Goal: Information Seeking & Learning: Learn about a topic

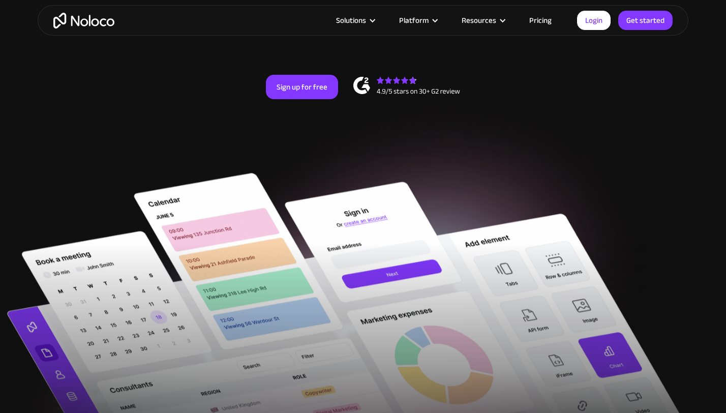
scroll to position [217, 0]
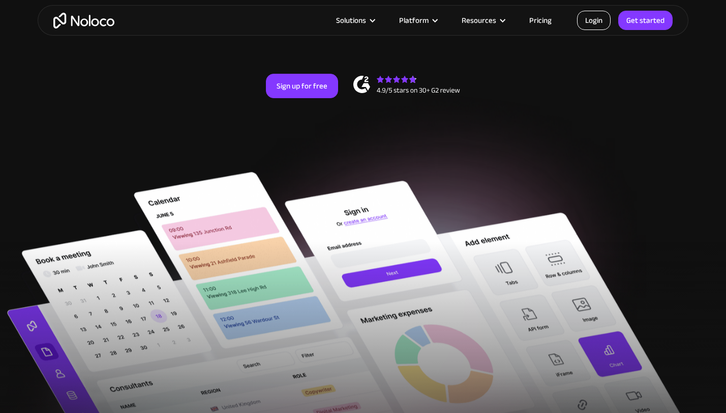
click at [590, 22] on link "Login" at bounding box center [594, 20] width 34 height 19
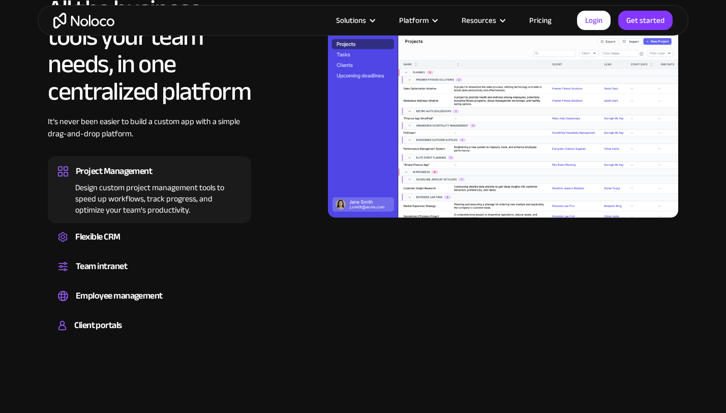
scroll to position [959, 0]
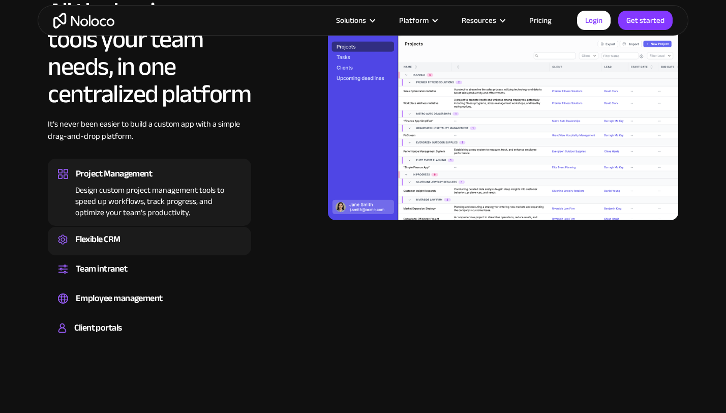
click at [179, 248] on div "Create a custom CRM that you can adapt to your business’s needs, centralize you…" at bounding box center [149, 248] width 183 height 3
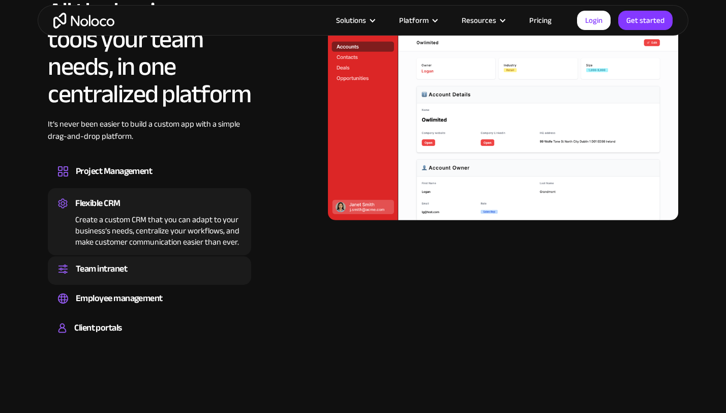
click at [181, 271] on div "Team intranet" at bounding box center [149, 268] width 183 height 15
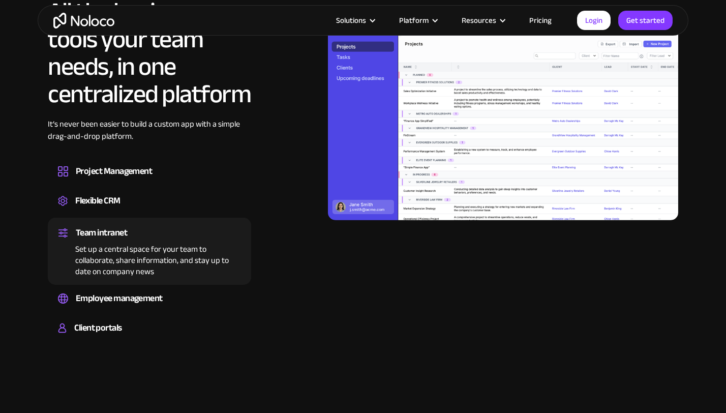
click at [181, 281] on div "Team intranet Set up a central space for your team to collaborate, share inform…" at bounding box center [149, 251] width 203 height 67
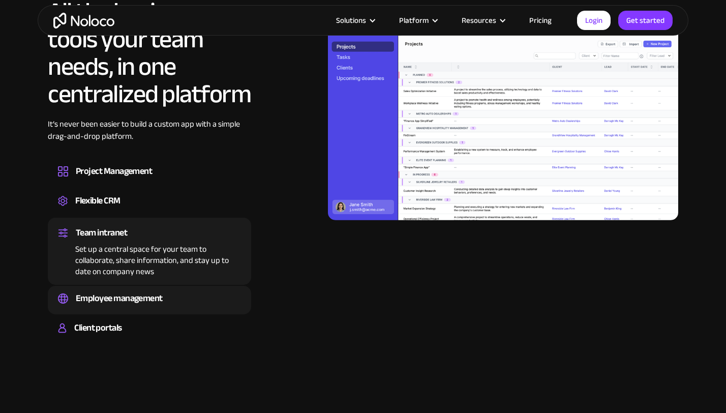
click at [179, 288] on div "Employee management Easily manage employee information, track performance, and …" at bounding box center [149, 300] width 203 height 28
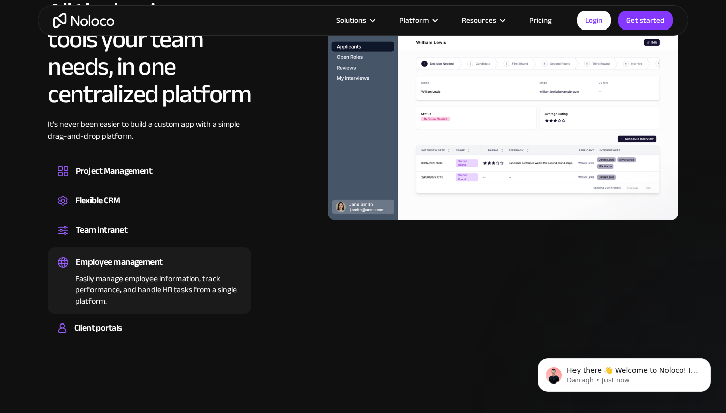
scroll to position [0, 0]
click at [177, 319] on div "Client portals Build a secure, fully-branded, and personalized client portal th…" at bounding box center [149, 329] width 203 height 28
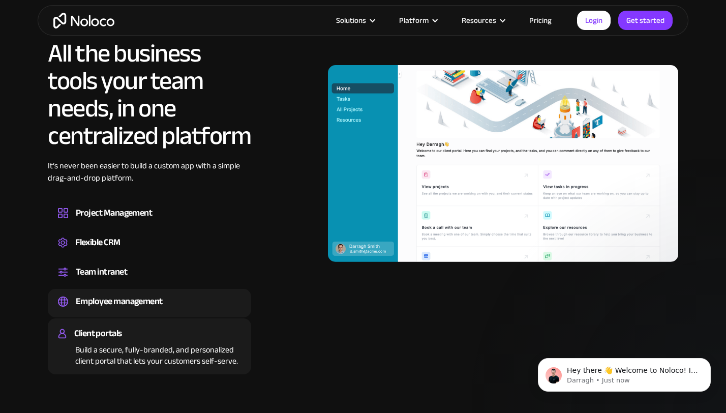
scroll to position [913, 0]
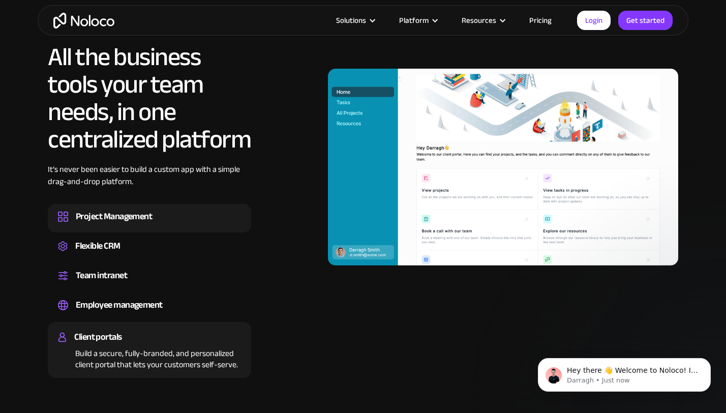
click at [180, 227] on div "Design custom project management tools to speed up workflows, track progress, a…" at bounding box center [149, 225] width 183 height 3
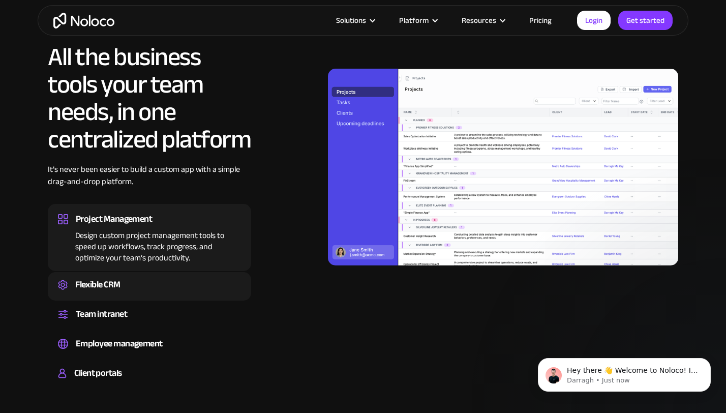
click at [137, 272] on div "Flexible CRM Create a custom CRM that you can adapt to your business’s needs, c…" at bounding box center [149, 286] width 203 height 28
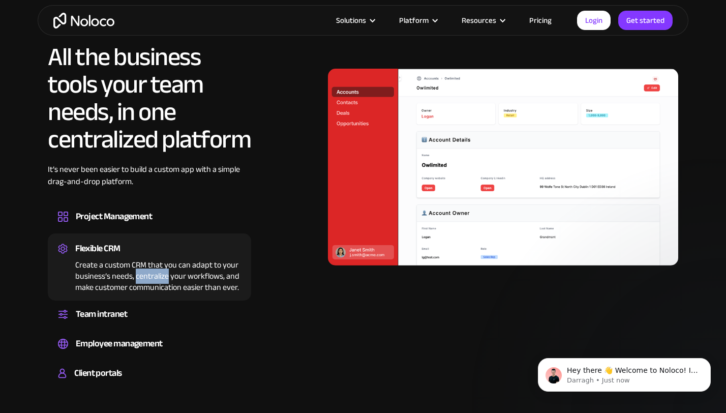
click at [137, 272] on div "Create a custom CRM that you can adapt to your business’s needs, centralize you…" at bounding box center [149, 274] width 183 height 37
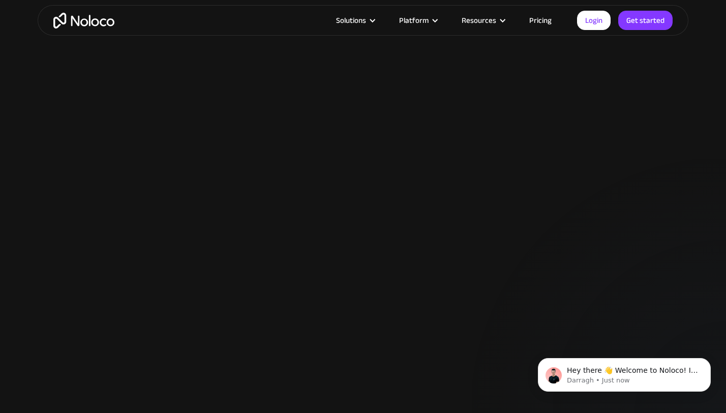
scroll to position [2454, 0]
